Goal: Information Seeking & Learning: Learn about a topic

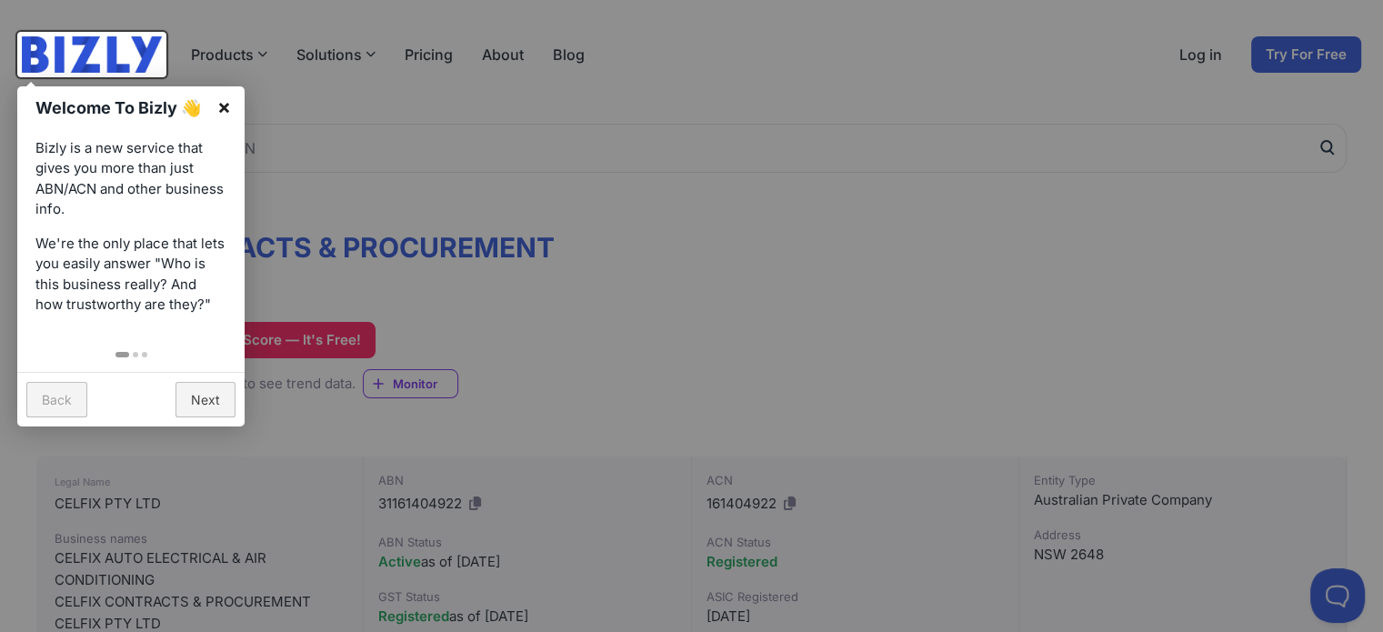
click at [228, 103] on link "×" at bounding box center [224, 106] width 41 height 41
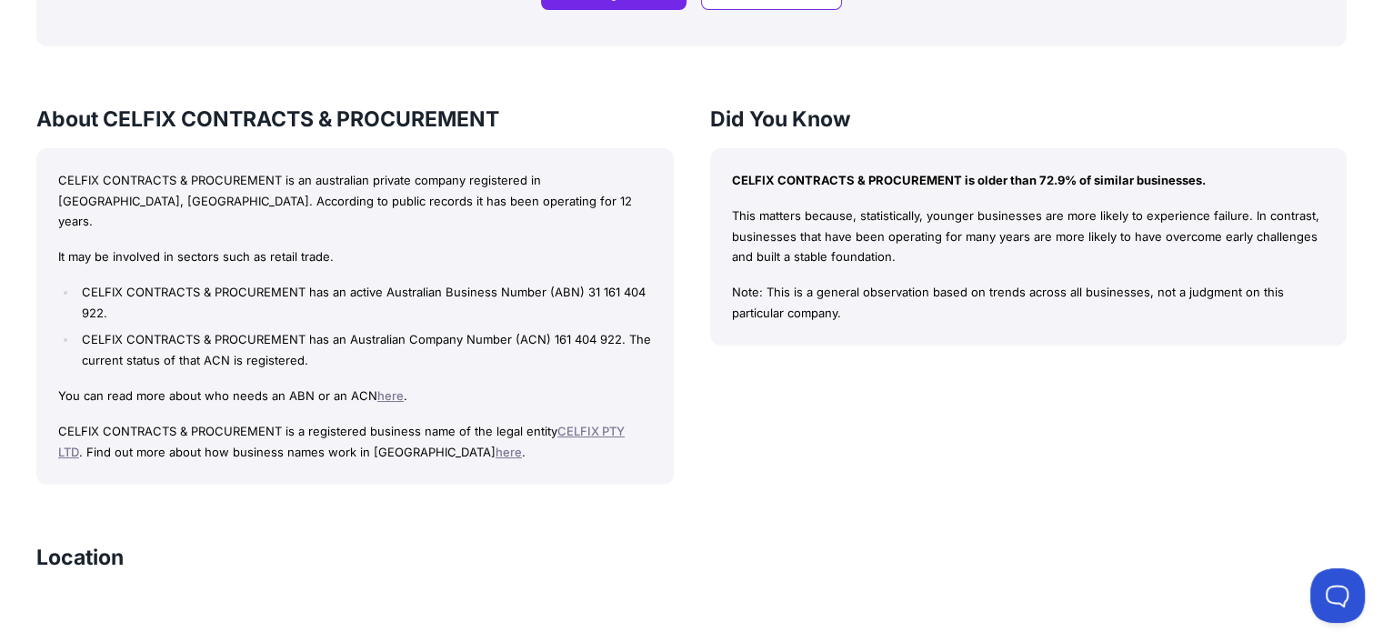
scroll to position [1611, 0]
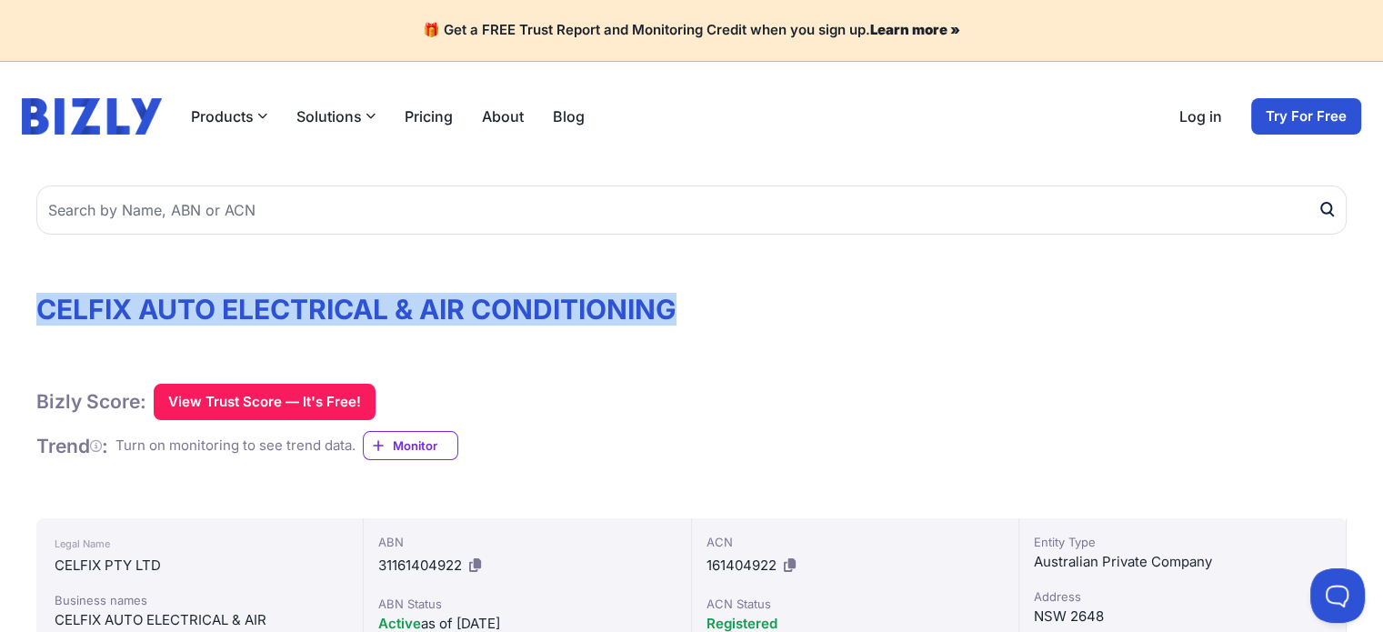
drag, startPoint x: 730, startPoint y: 284, endPoint x: 0, endPoint y: 298, distance: 730.1
copy h1 "CELFIX AUTO ELECTRICAL & AIR CONDITIONING"
